Goal: Communication & Community: Answer question/provide support

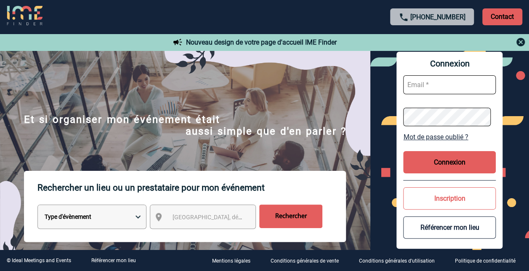
click at [421, 84] on input "text" at bounding box center [449, 84] width 92 height 19
type input "nathalie.lukawski@sanofi.com"
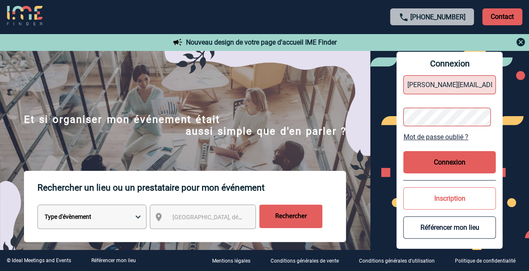
click at [441, 159] on button "Connexion" at bounding box center [449, 162] width 92 height 22
click at [394, 116] on div "Connexion nathalie.lukawski@sanofi.com Mot de passe oublié ? Connexion Inscript…" at bounding box center [449, 149] width 159 height 199
click at [460, 163] on button "Connexion" at bounding box center [449, 162] width 92 height 22
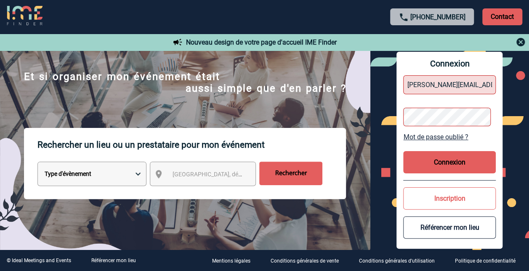
scroll to position [42, 0]
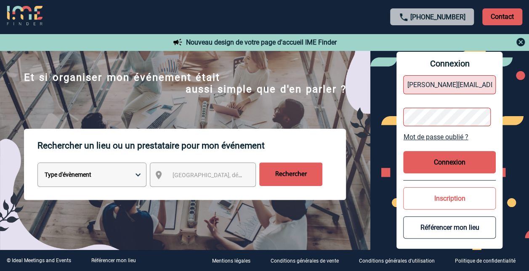
click at [451, 84] on input "nathalie.lukawski@sanofi.com" at bounding box center [449, 84] width 92 height 19
click at [441, 165] on button "Connexion" at bounding box center [449, 162] width 92 height 22
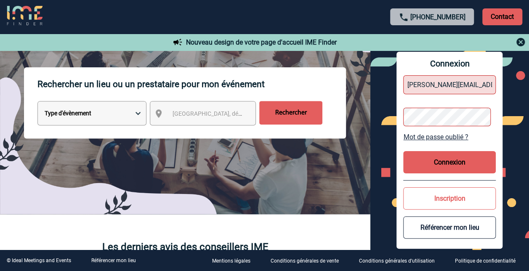
scroll to position [116, 0]
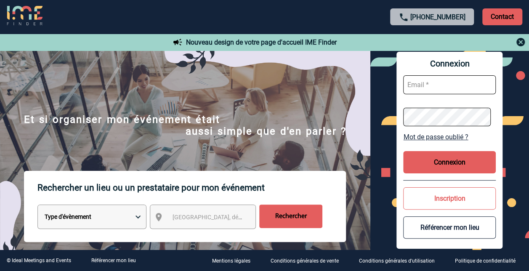
click at [421, 86] on input "text" at bounding box center [449, 84] width 92 height 19
type input "nathalie.lukawski@sanofi.com"
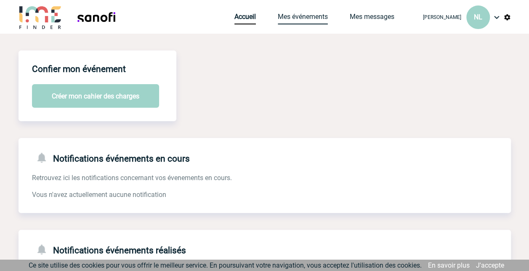
click at [288, 16] on link "Mes événements" at bounding box center [302, 19] width 50 height 12
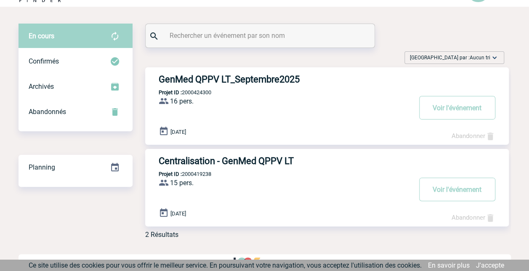
scroll to position [24, 0]
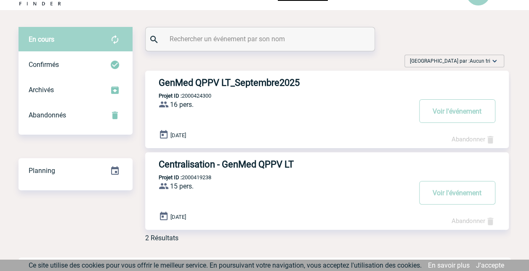
click at [202, 81] on h3 "GenMed QPPV LT_Septembre2025" at bounding box center [285, 82] width 252 height 11
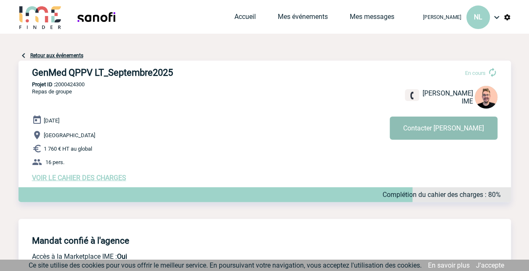
click at [444, 127] on button "Contacter Stefan" at bounding box center [443, 127] width 108 height 23
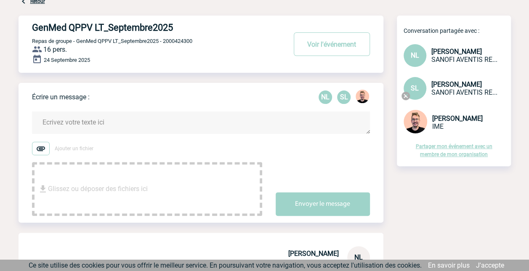
scroll to position [42, 0]
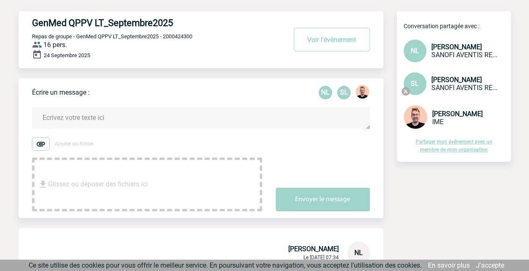
click at [54, 119] on textarea at bounding box center [201, 118] width 338 height 22
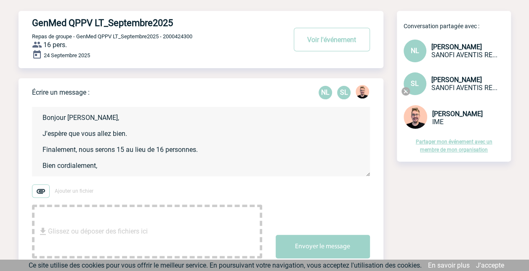
scroll to position [3, 0]
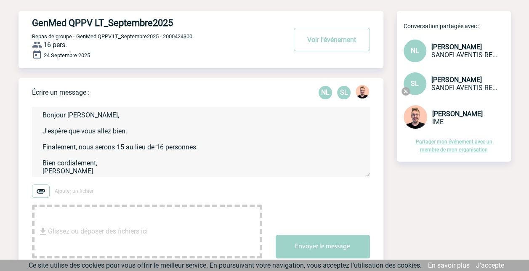
click at [203, 146] on textarea "Bonjour [PERSON_NAME], J'espère que vous allez bien. Finalement, nous serons 15…" at bounding box center [201, 141] width 338 height 69
click at [87, 176] on textarea "Bonjour [PERSON_NAME], J'espère que vous allez bien. Finalement, nous serons 15…" at bounding box center [201, 141] width 338 height 69
click at [201, 149] on textarea "Bonjour [PERSON_NAME], J'espère que vous allez bien. Finalement, nous serons 15…" at bounding box center [201, 141] width 338 height 69
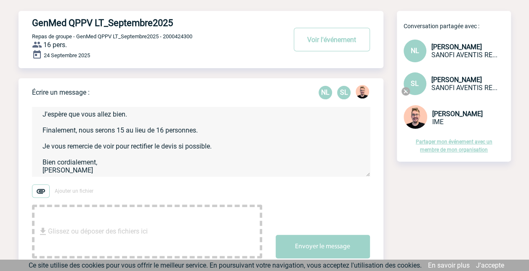
scroll to position [21, 0]
click at [107, 148] on textarea "Bonjour [PERSON_NAME], J'espère que vous allez bien. Finalement, nous serons 15…" at bounding box center [201, 141] width 338 height 69
click at [109, 146] on textarea "Bonjour [PERSON_NAME], J'espère que vous allez bien. Finalement, nous serons 15…" at bounding box center [201, 141] width 338 height 69
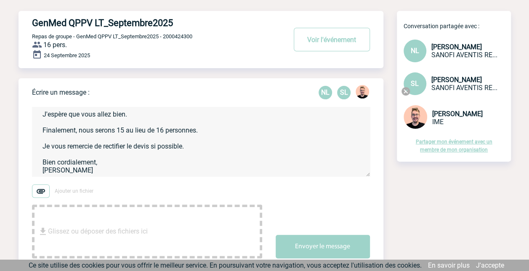
click at [102, 163] on textarea "Bonjour [PERSON_NAME], J'espère que vous allez bien. Finalement, nous serons 15…" at bounding box center [201, 141] width 338 height 69
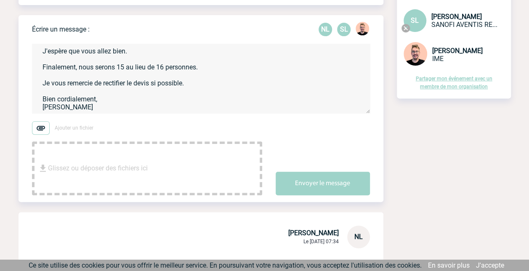
click at [188, 85] on textarea "Bonjour [PERSON_NAME], J'espère que vous allez bien. Finalement, nous serons 15…" at bounding box center [201, 78] width 338 height 69
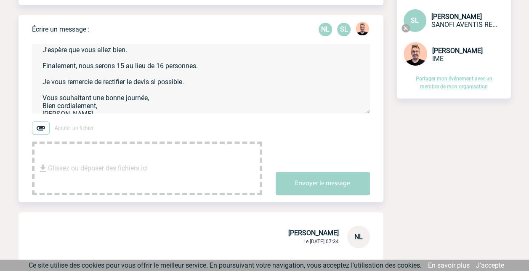
click at [59, 84] on textarea "Bonjour [PERSON_NAME], J'espère que vous allez bien. Finalement, nous serons 15…" at bounding box center [201, 78] width 338 height 69
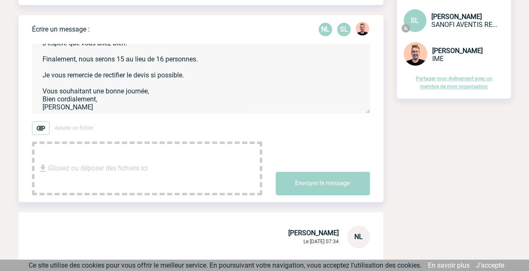
scroll to position [29, 0]
click at [104, 74] on textarea "Bonjour [PERSON_NAME], J'espère que vous allez bien. Finalement, nous serons 15…" at bounding box center [201, 78] width 338 height 69
click at [175, 96] on textarea "Bonjour [PERSON_NAME], J'espère que vous allez bien. Finalement, nous serons 15…" at bounding box center [201, 78] width 338 height 69
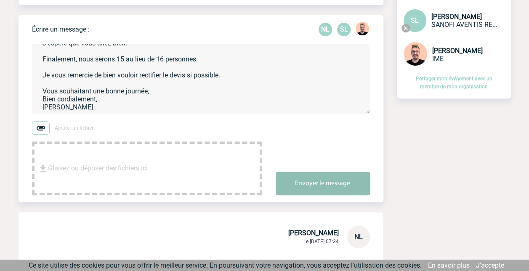
type textarea "Bonjour [PERSON_NAME], J'espère que vous allez bien. Finalement, nous serons 15…"
click at [297, 186] on button "Envoyer le message" at bounding box center [322, 184] width 94 height 24
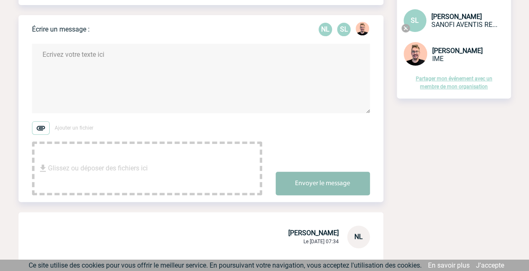
scroll to position [0, 0]
